Goal: Navigation & Orientation: Find specific page/section

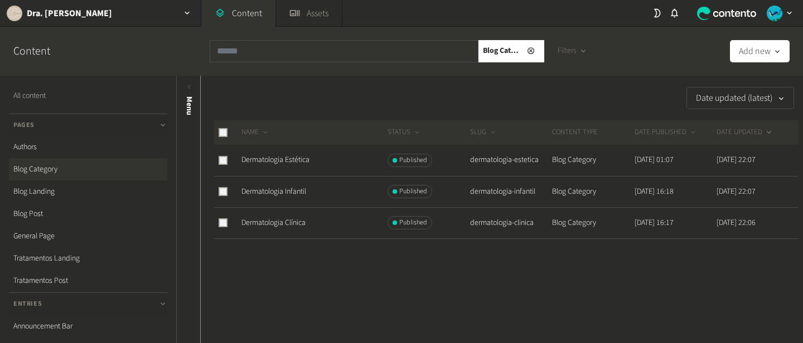
click at [48, 91] on link "All content" at bounding box center [88, 96] width 158 height 22
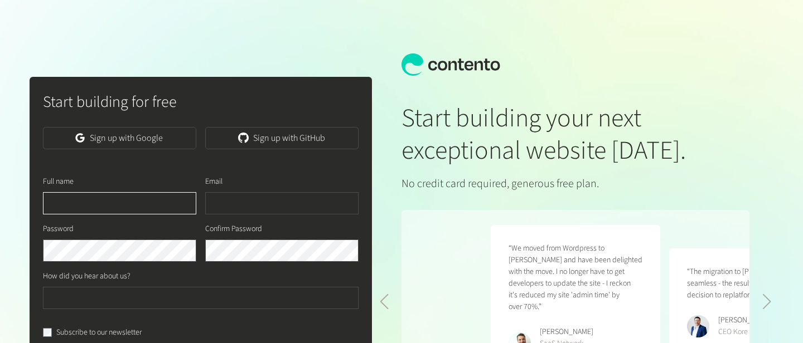
scroll to position [0, 357]
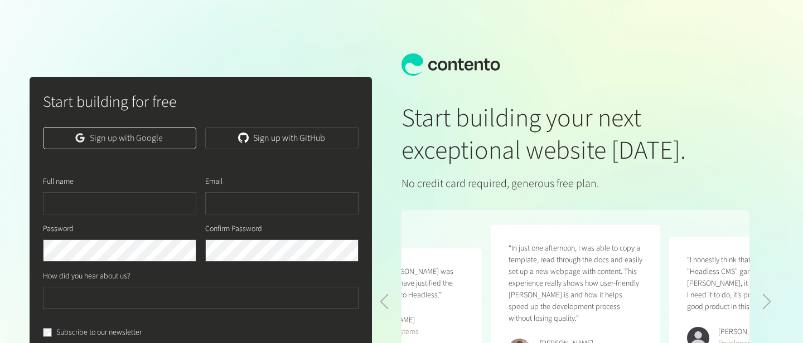
click at [153, 133] on link "Sign up with Google" at bounding box center [119, 138] width 153 height 22
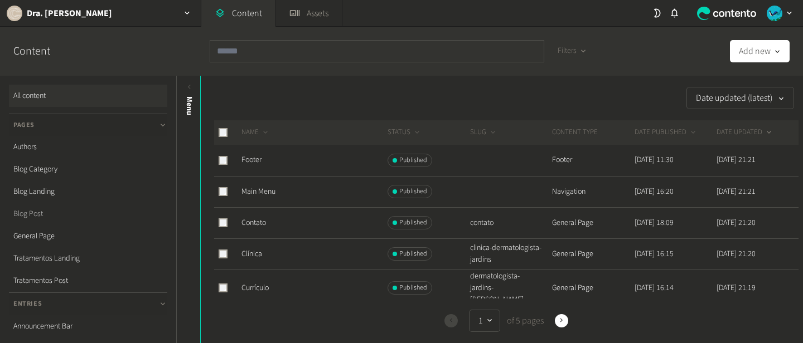
click at [60, 221] on link "Blog Post" at bounding box center [88, 214] width 158 height 22
